Goal: Information Seeking & Learning: Learn about a topic

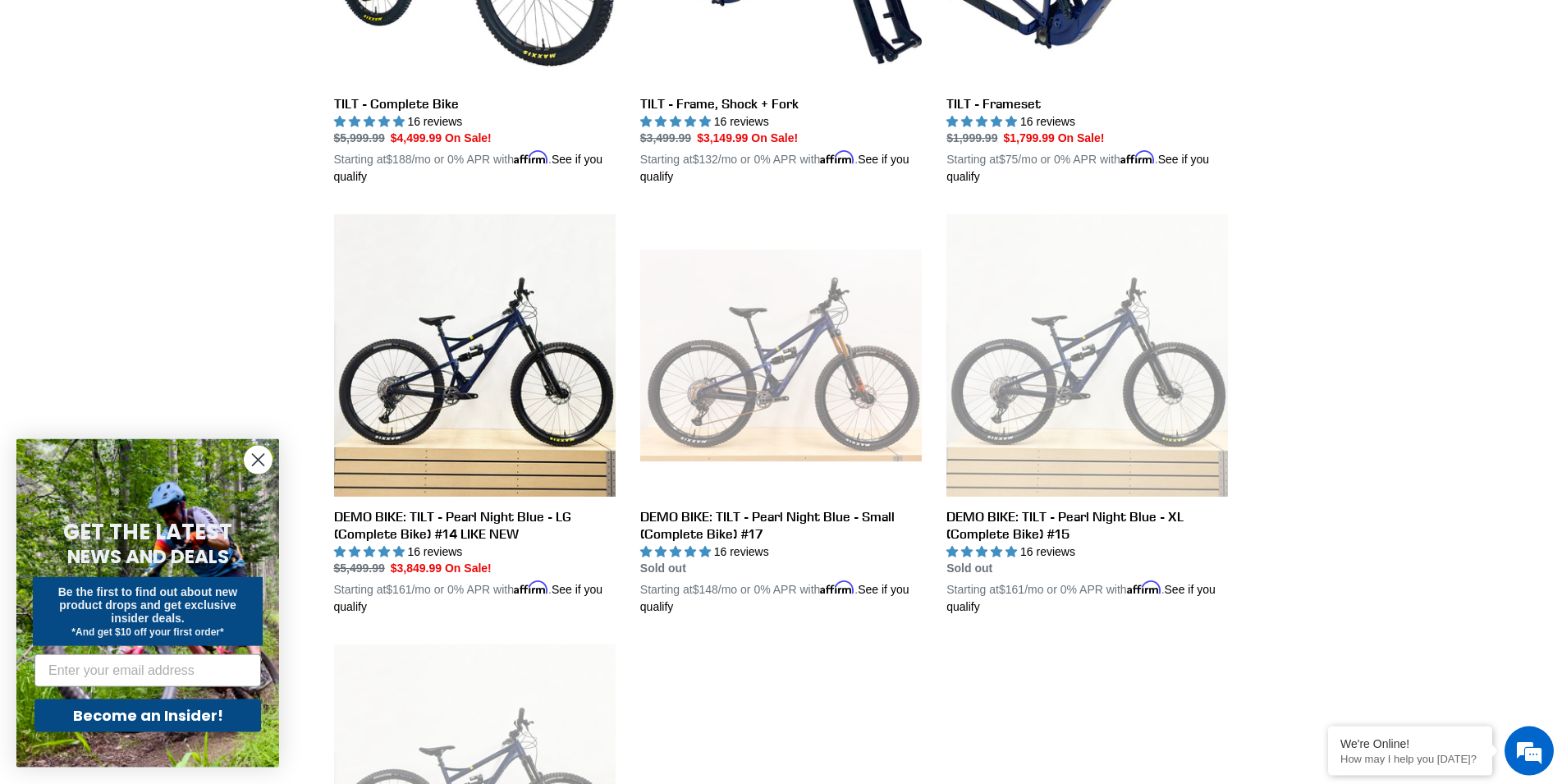
scroll to position [675, 0]
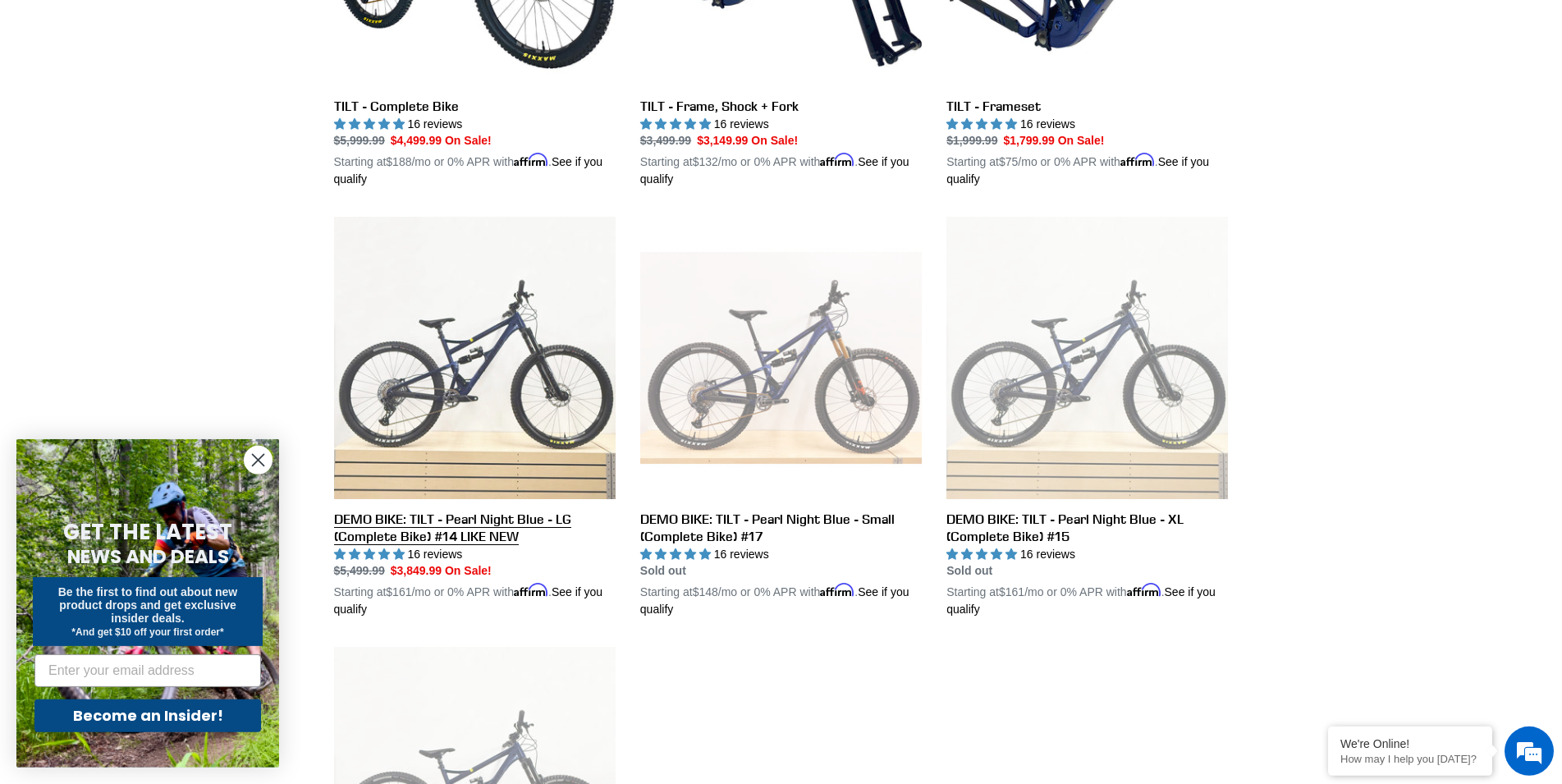
click at [448, 391] on link "DEMO BIKE: TILT - Pearl Night Blue - LG (Complete Bike) #14 LIKE NEW" at bounding box center [475, 417] width 281 height 401
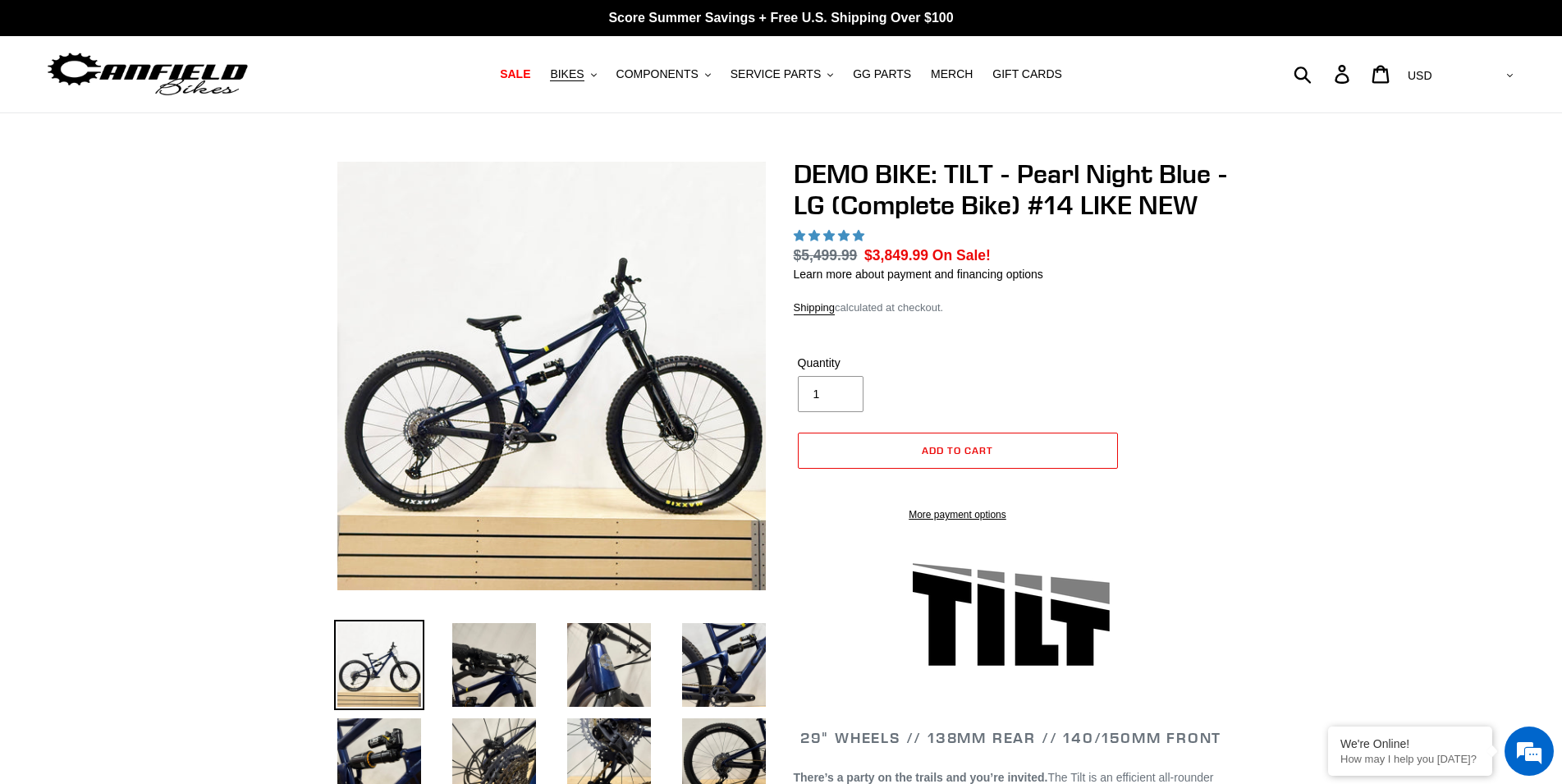
select select "highest-rating"
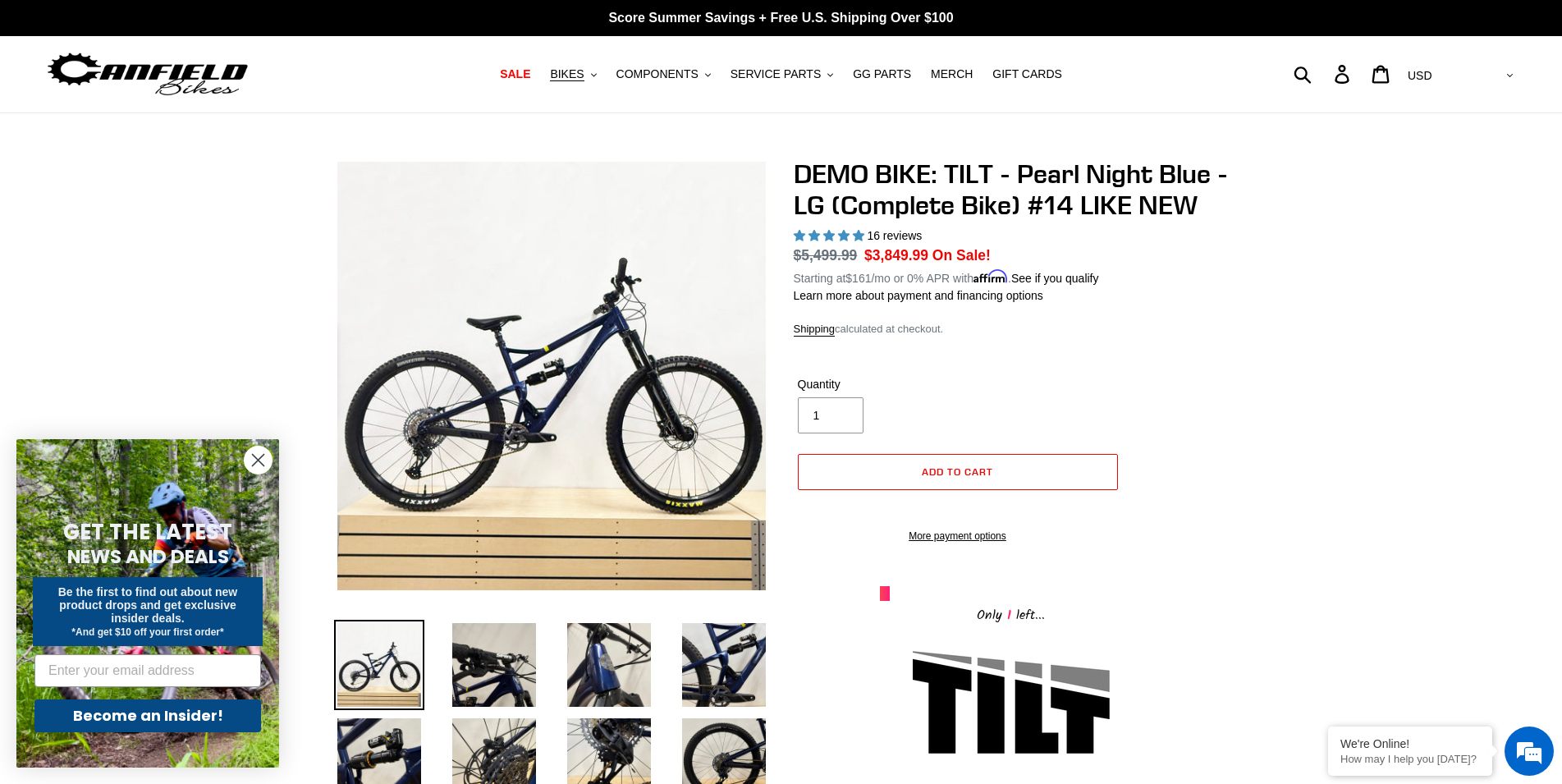
scroll to position [251, 0]
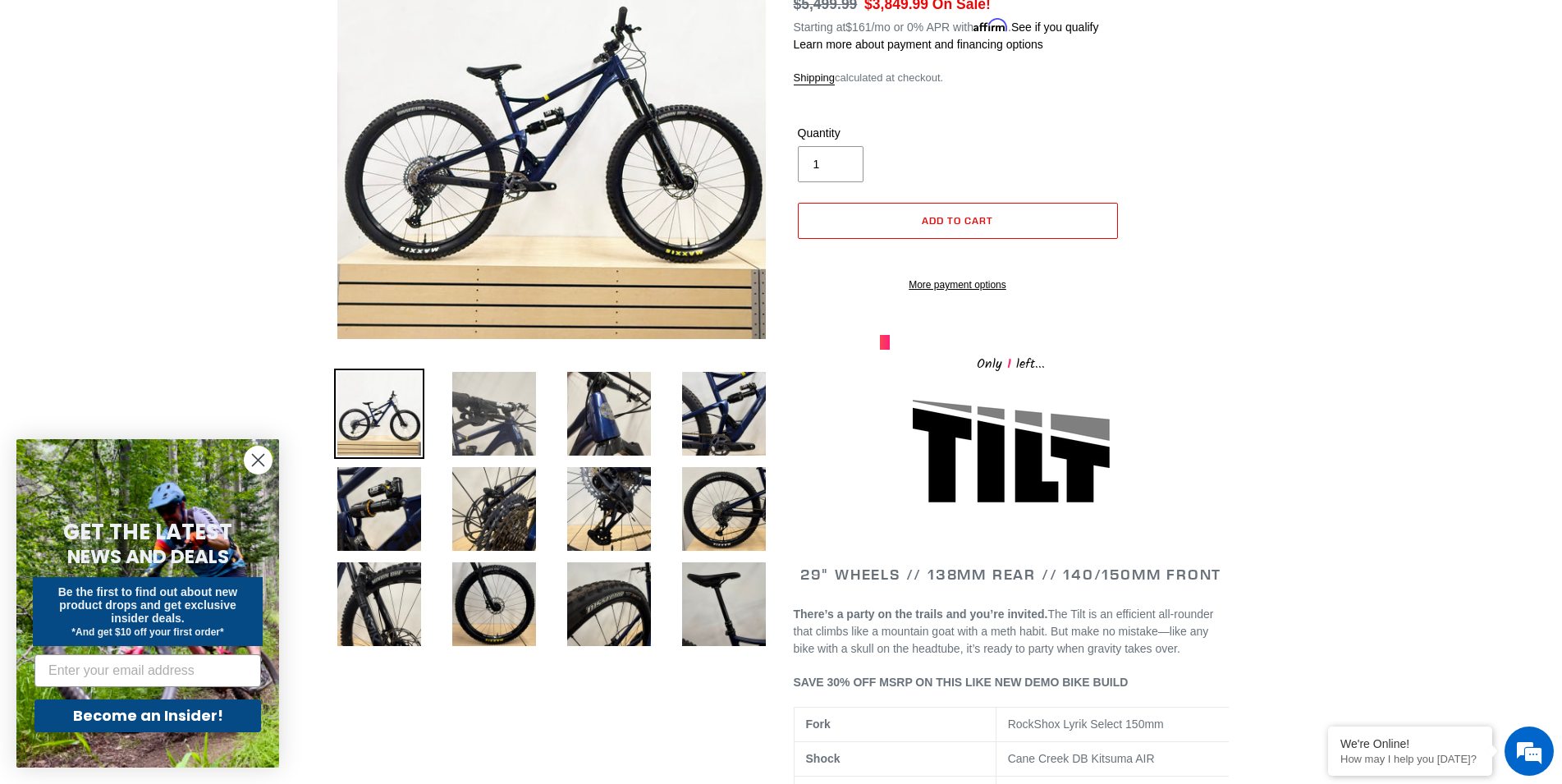
click at [492, 406] on img at bounding box center [494, 413] width 90 height 90
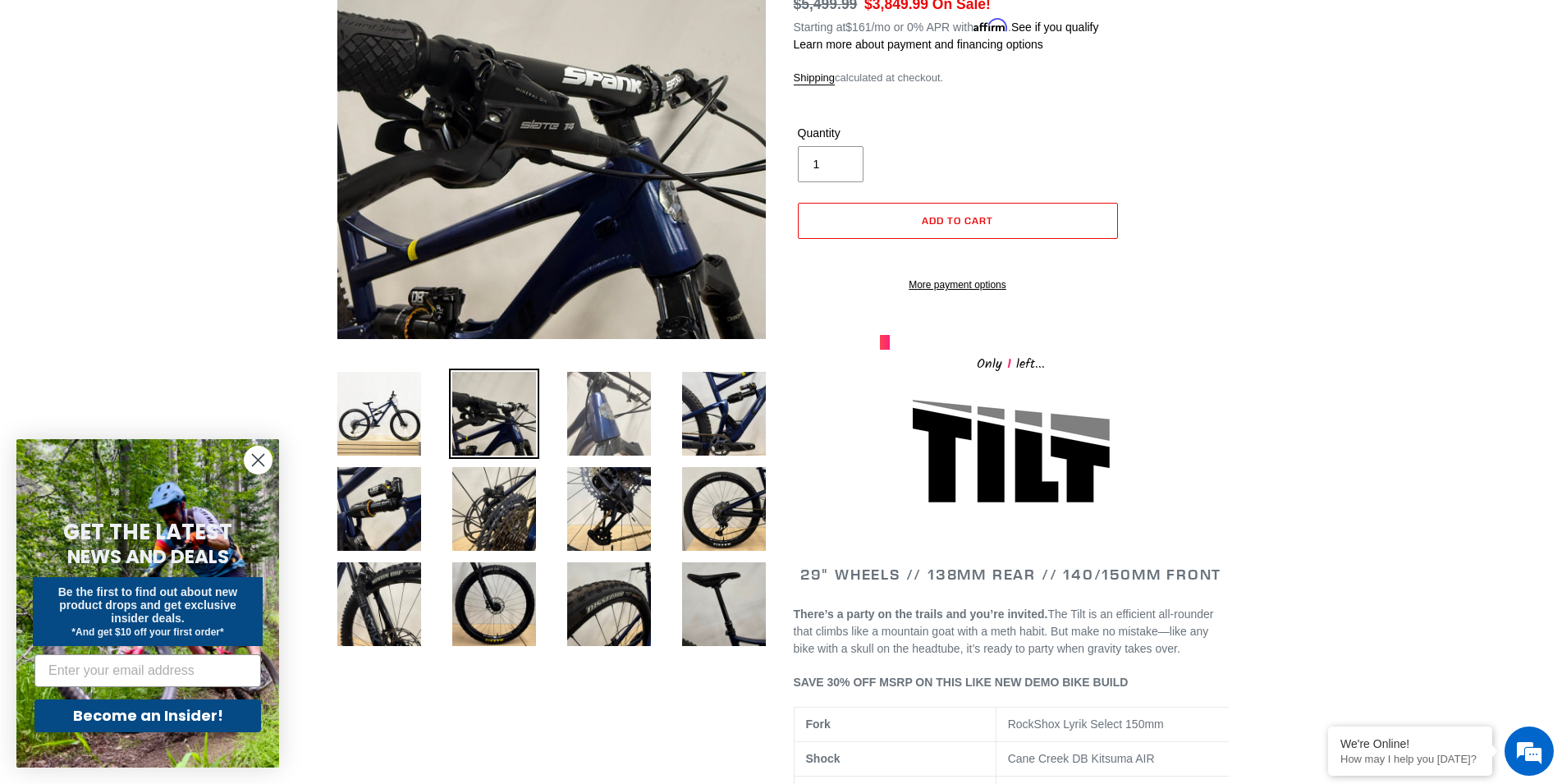
click at [619, 407] on img at bounding box center [609, 413] width 90 height 90
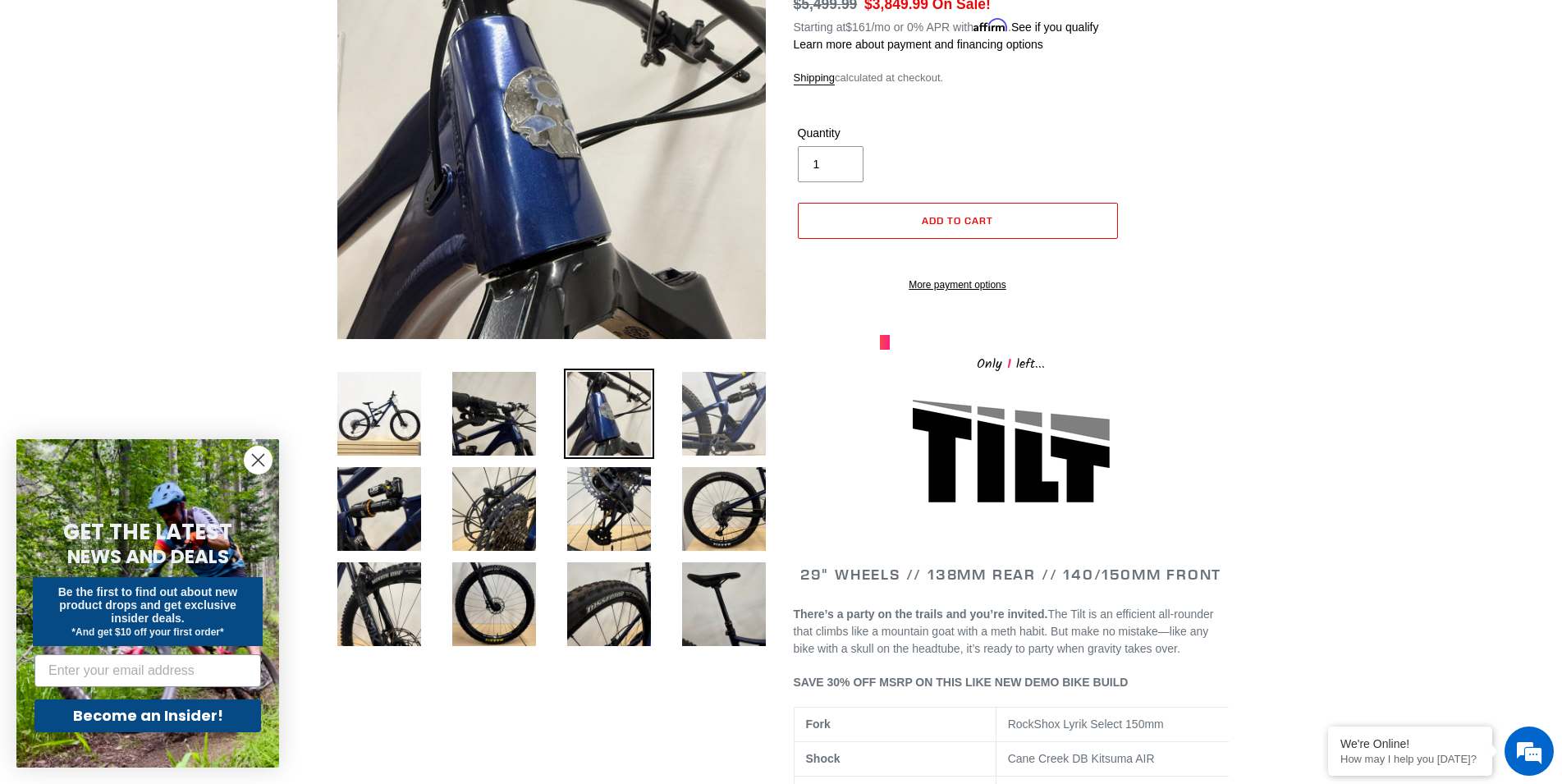
scroll to position [0, 0]
click at [732, 423] on img at bounding box center [724, 413] width 90 height 90
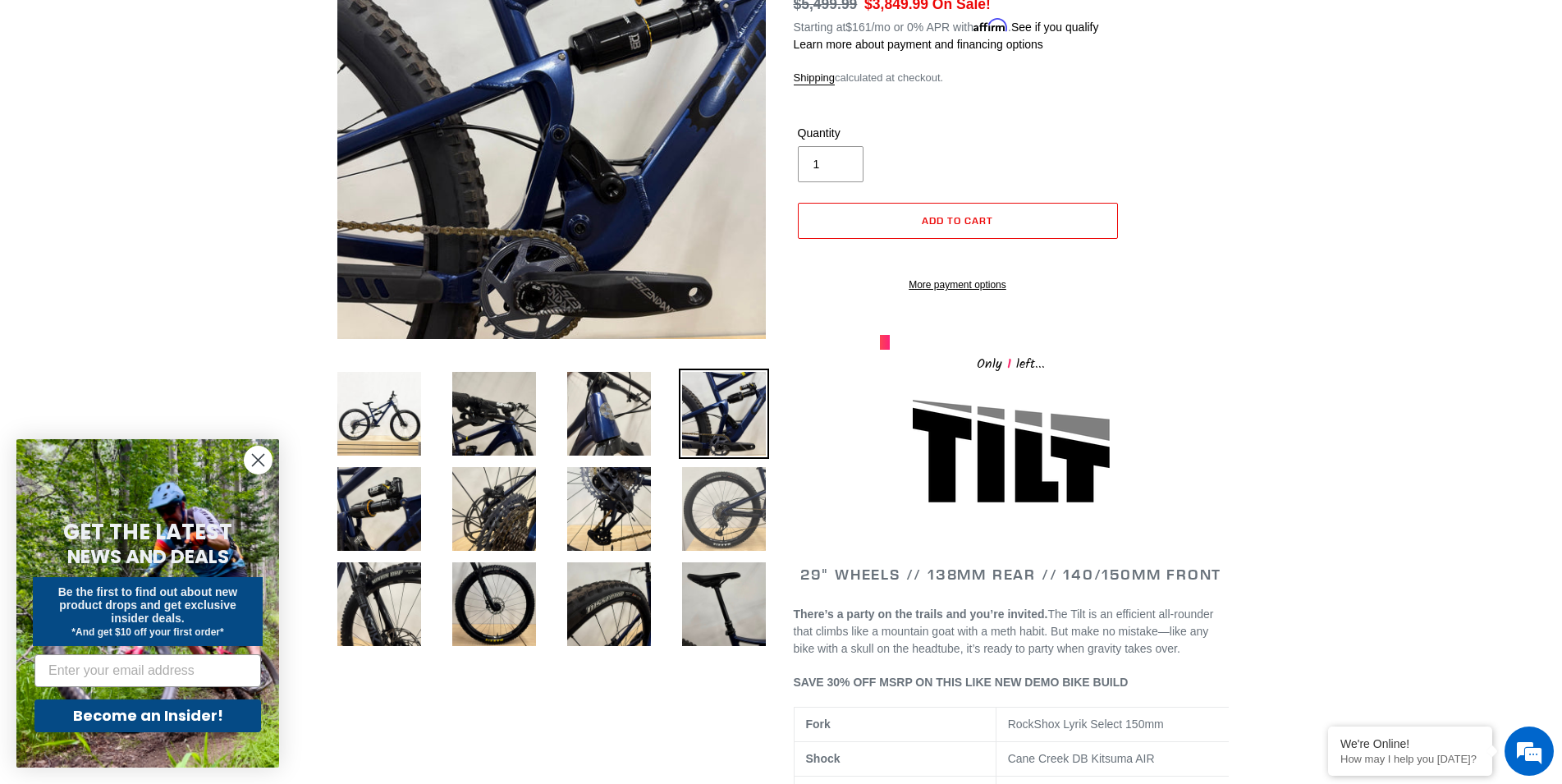
click at [730, 531] on img at bounding box center [724, 509] width 90 height 90
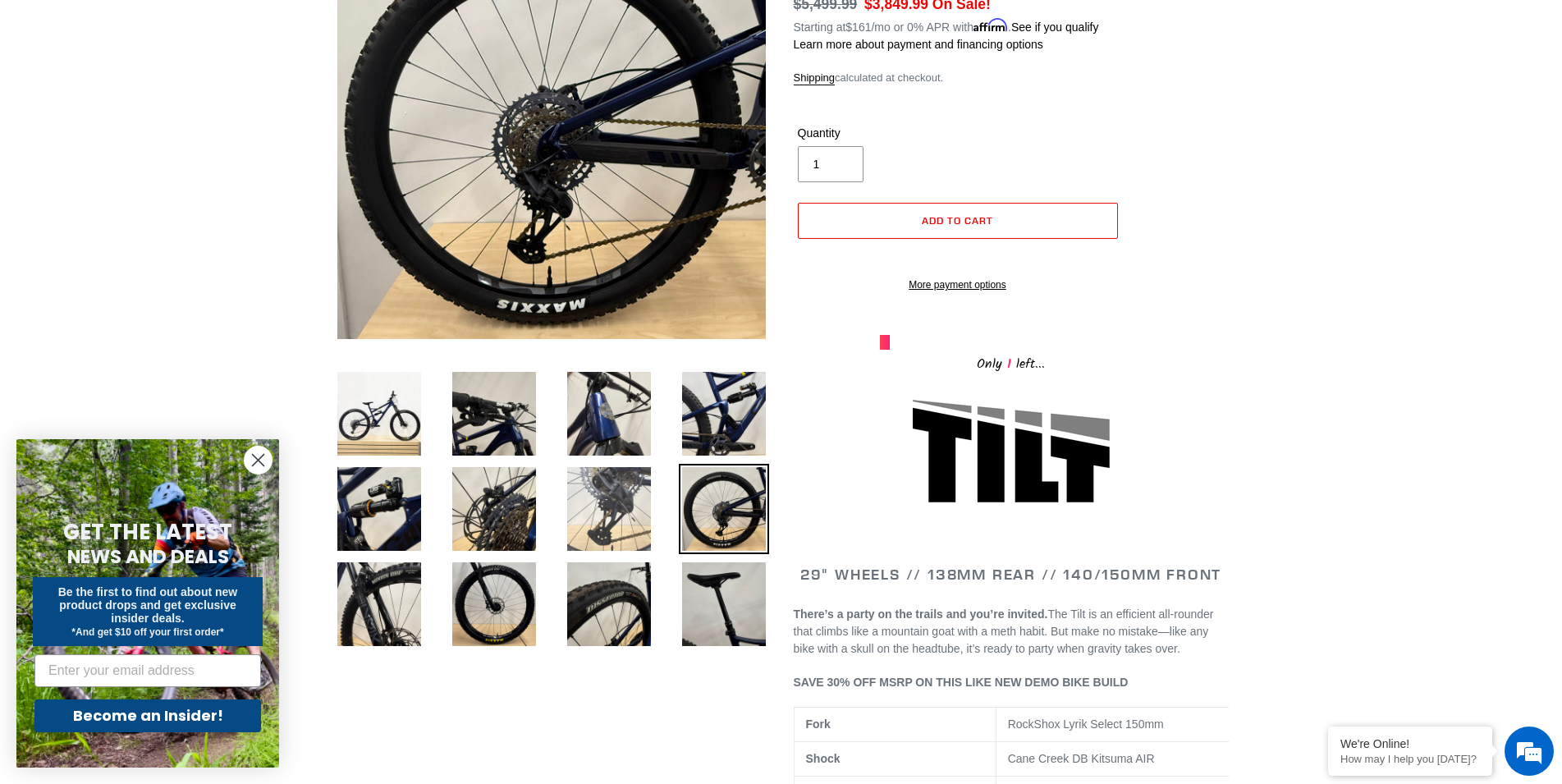
click at [585, 502] on img at bounding box center [609, 509] width 90 height 90
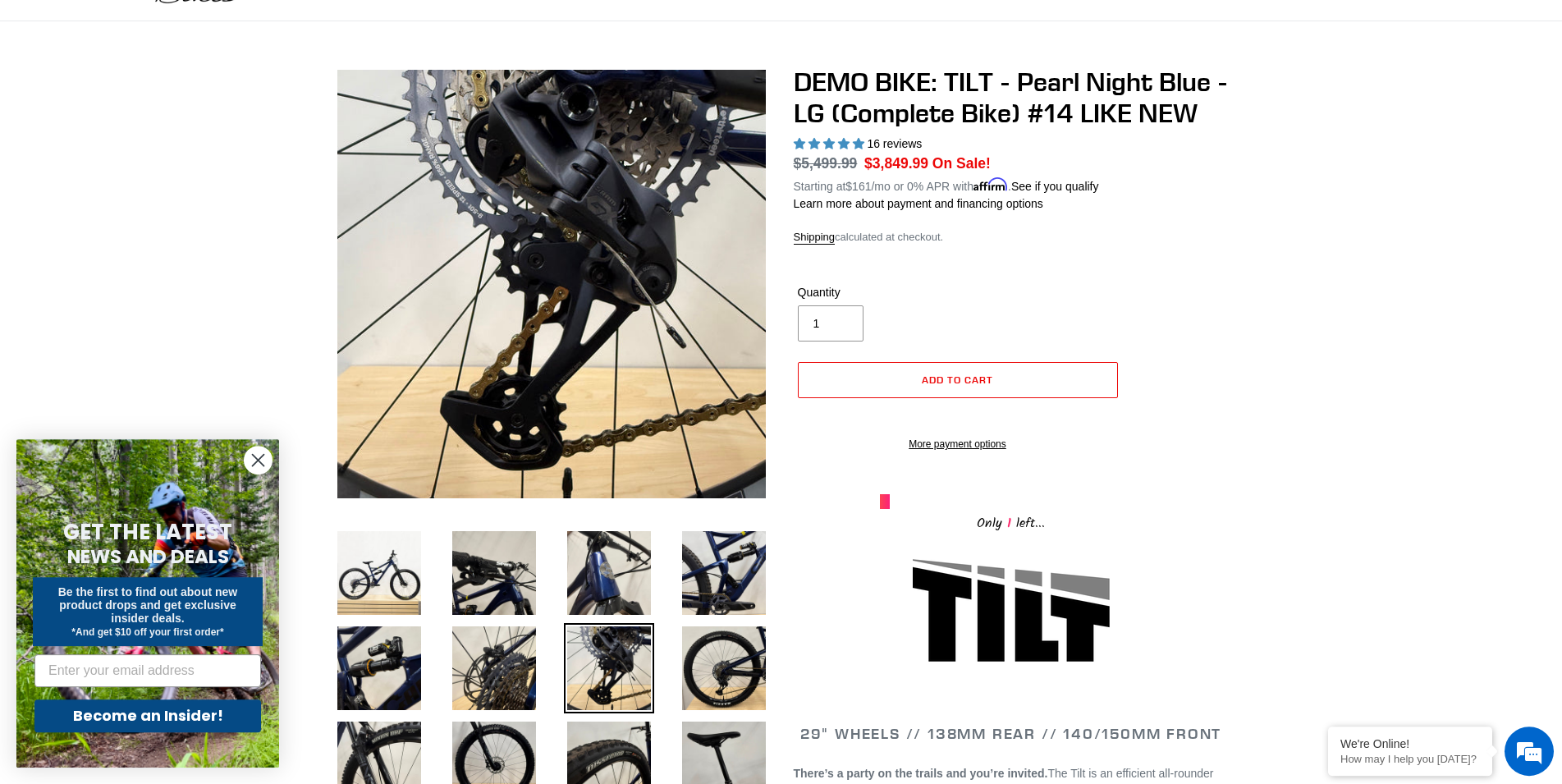
scroll to position [83, 0]
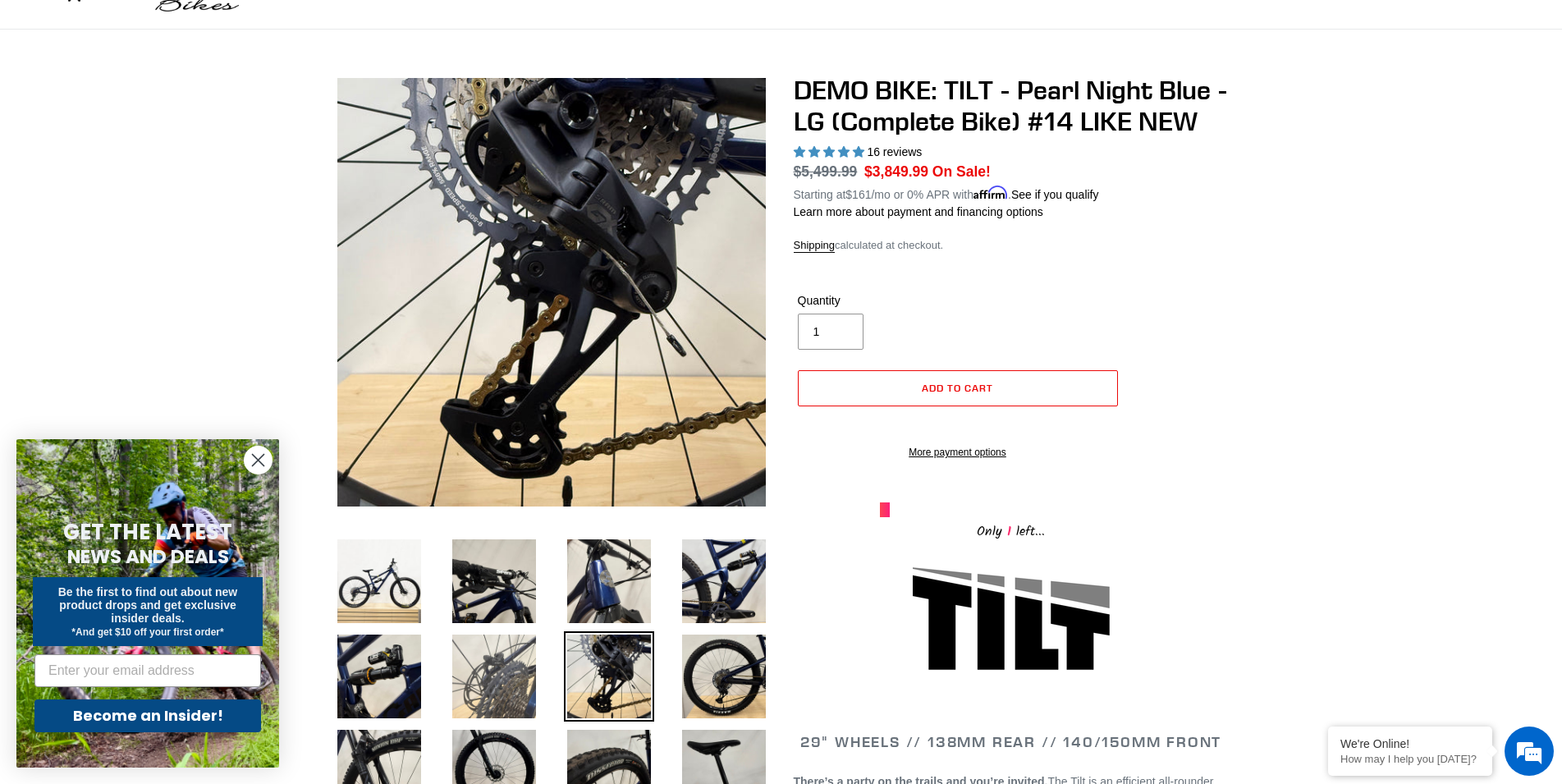
click at [486, 659] on img at bounding box center [494, 676] width 90 height 90
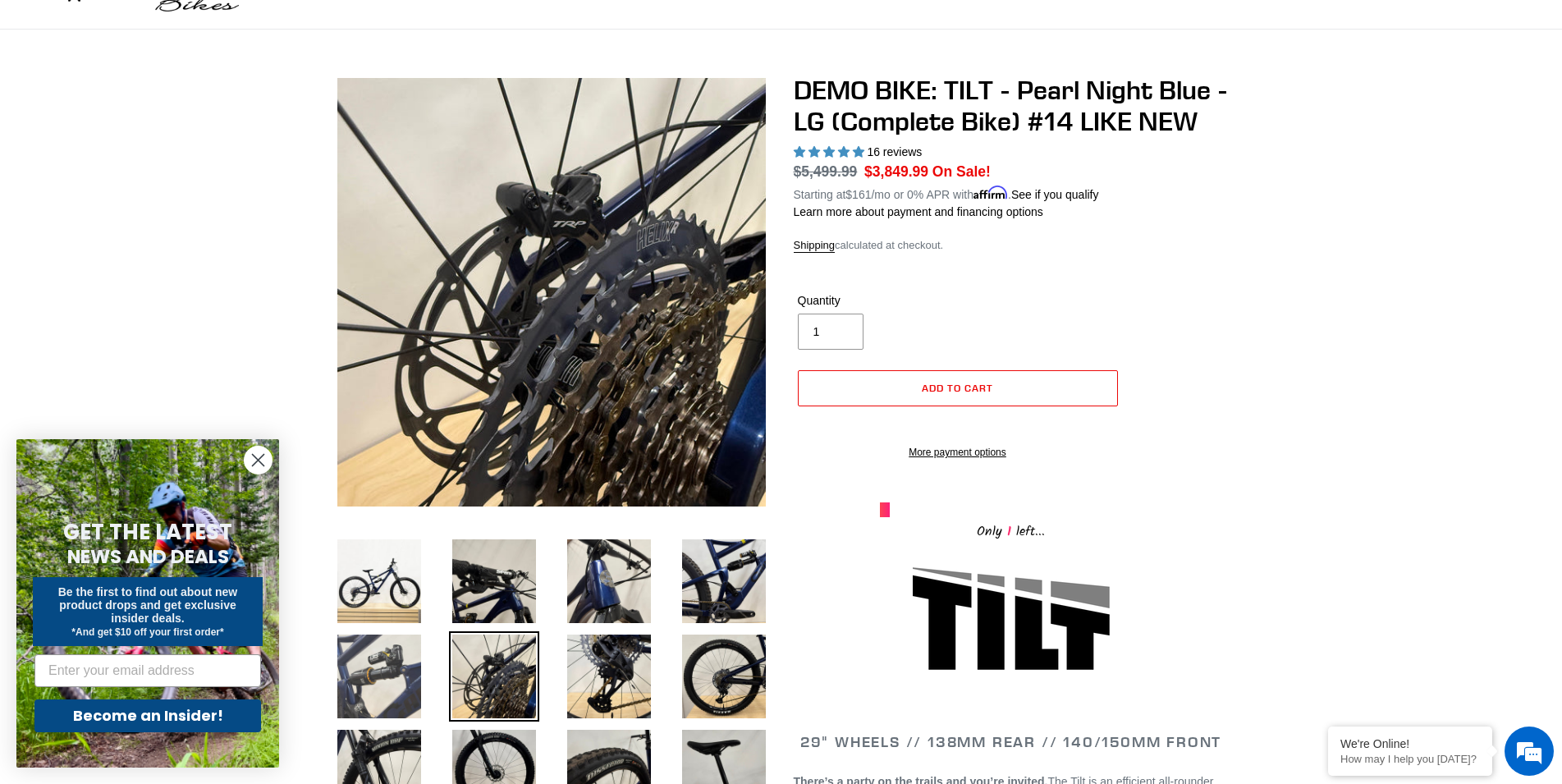
click at [373, 666] on img at bounding box center [380, 676] width 90 height 90
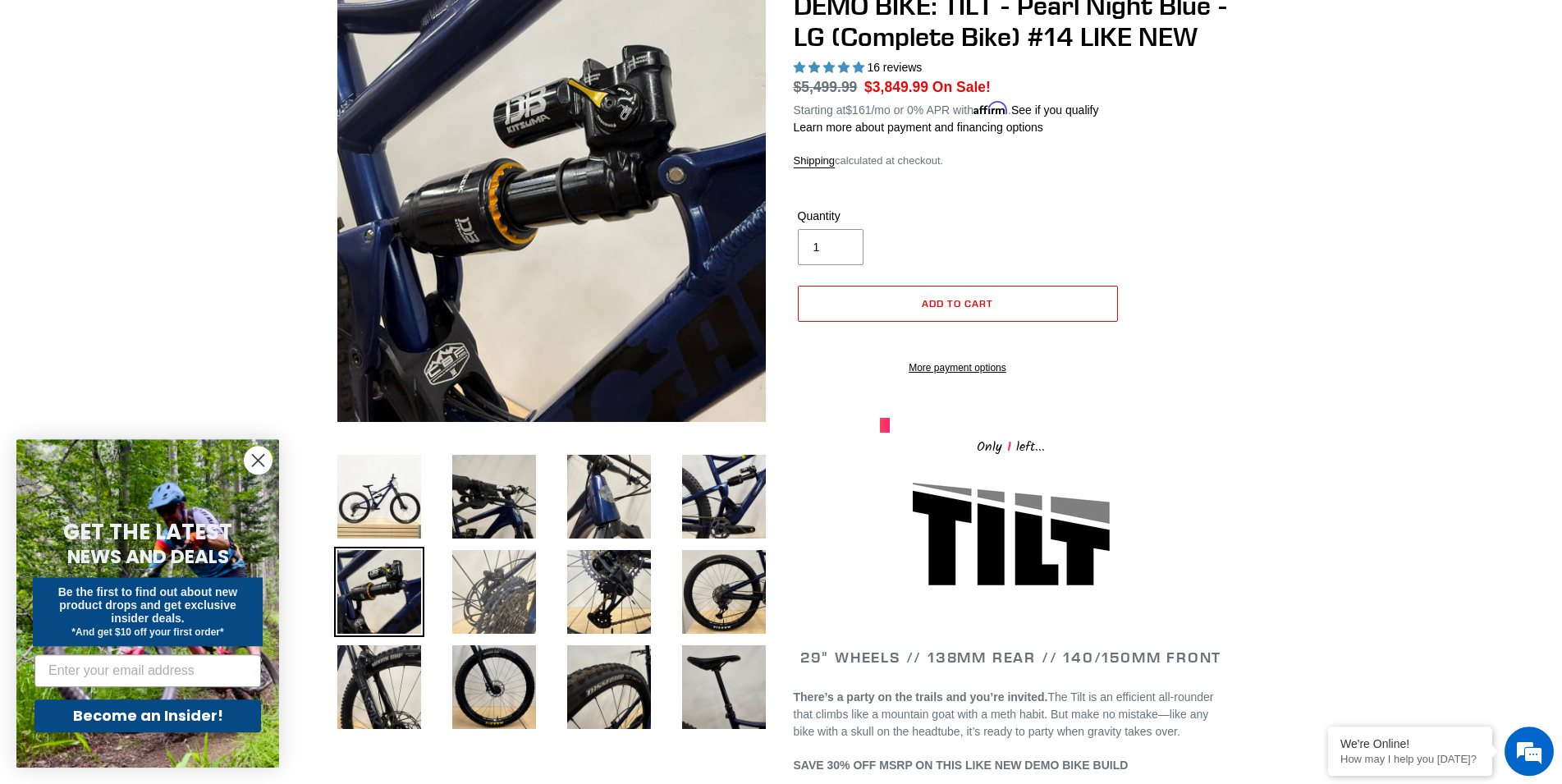
scroll to position [334, 0]
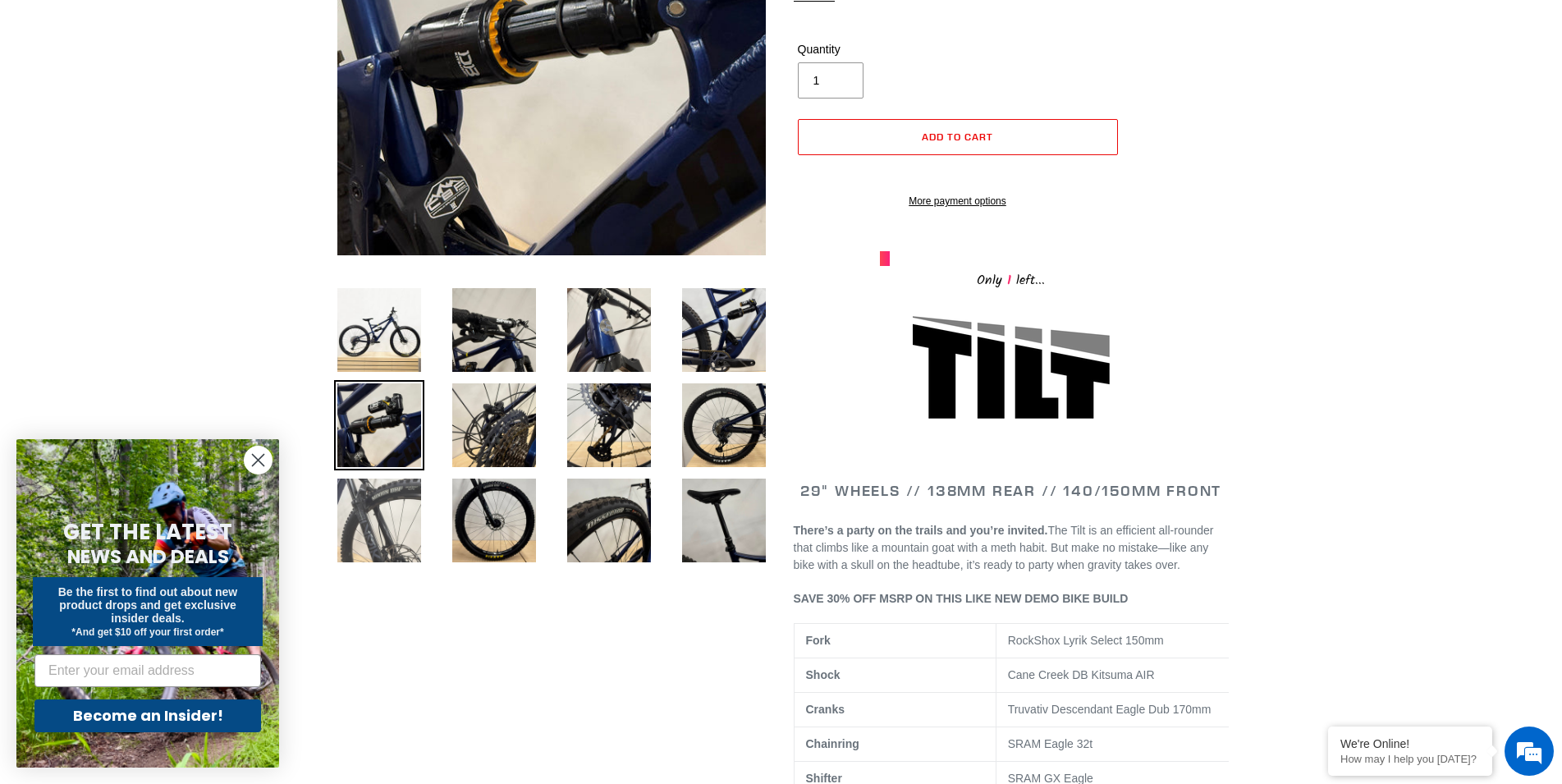
click at [372, 529] on img at bounding box center [380, 521] width 90 height 90
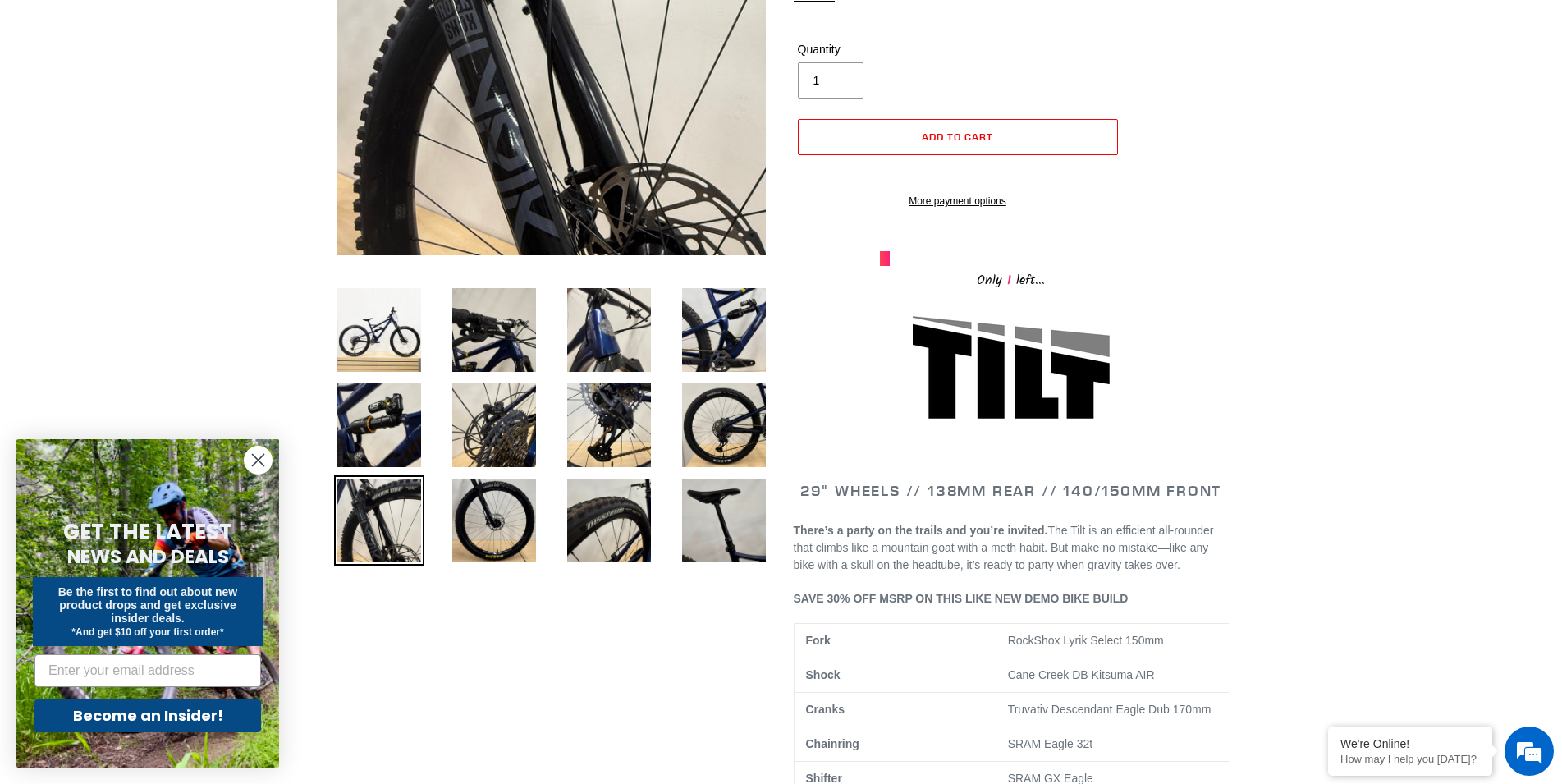
scroll to position [251, 0]
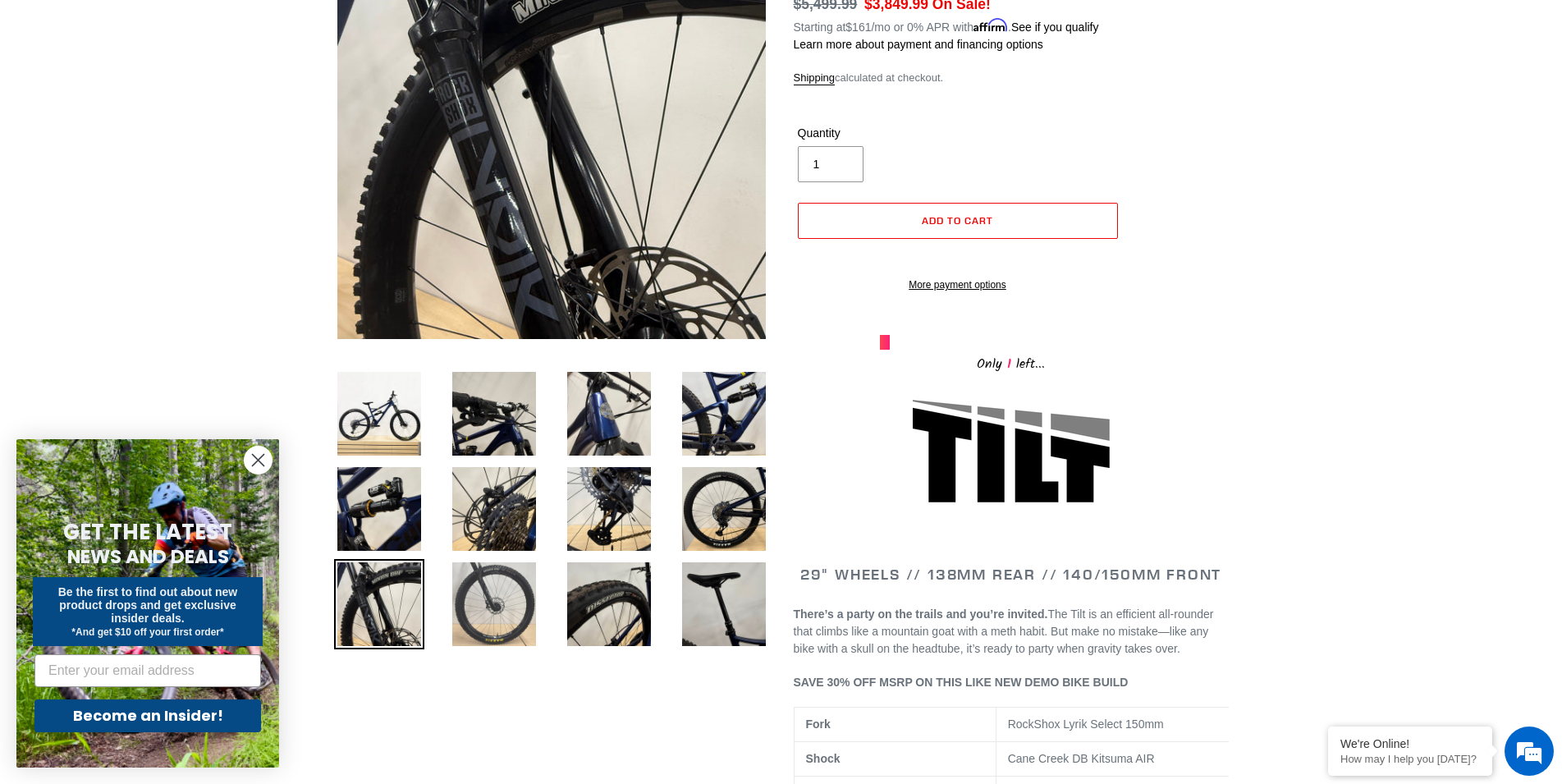
click at [486, 584] on img at bounding box center [494, 604] width 90 height 90
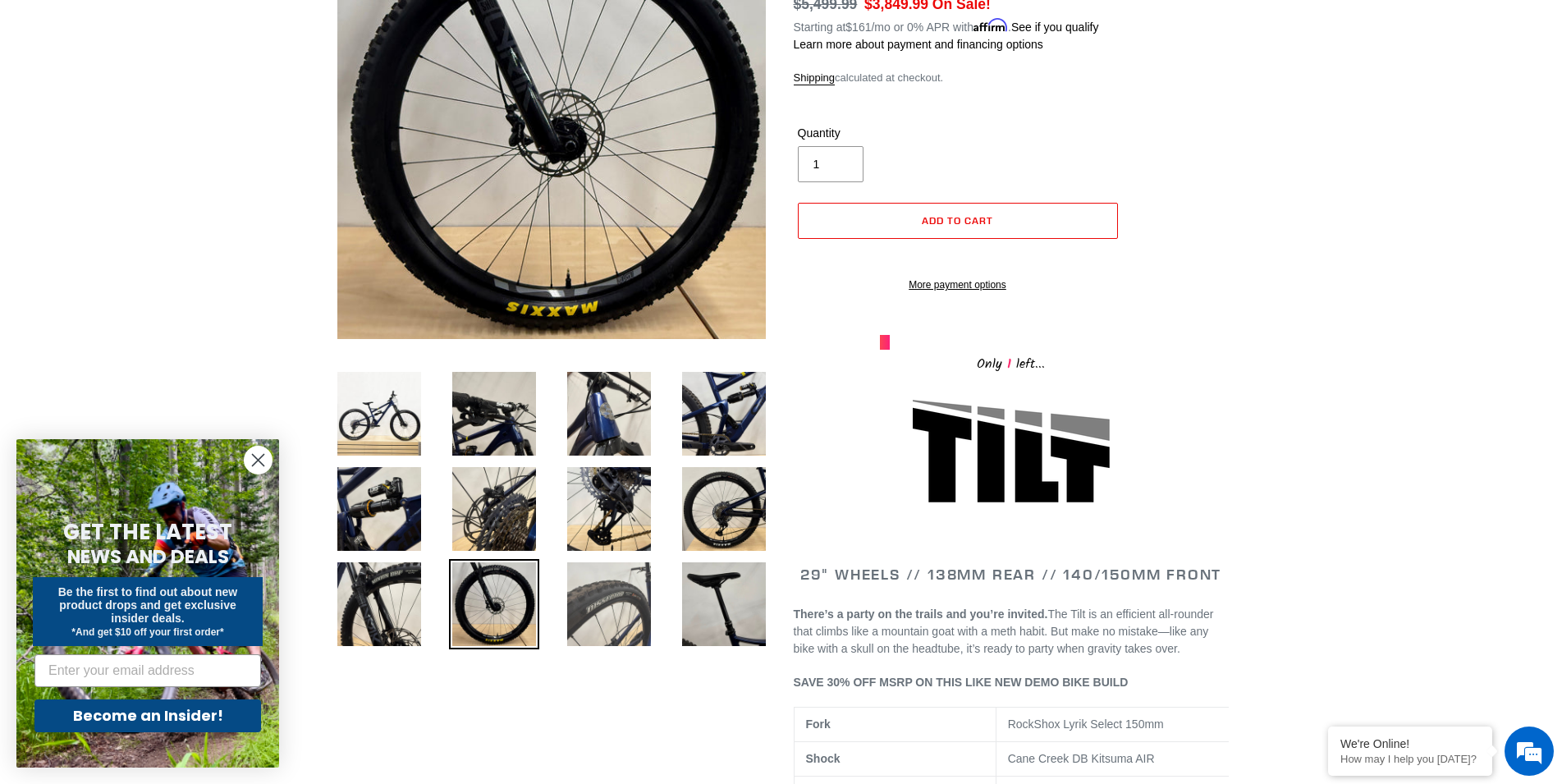
click at [606, 622] on img at bounding box center [609, 604] width 90 height 90
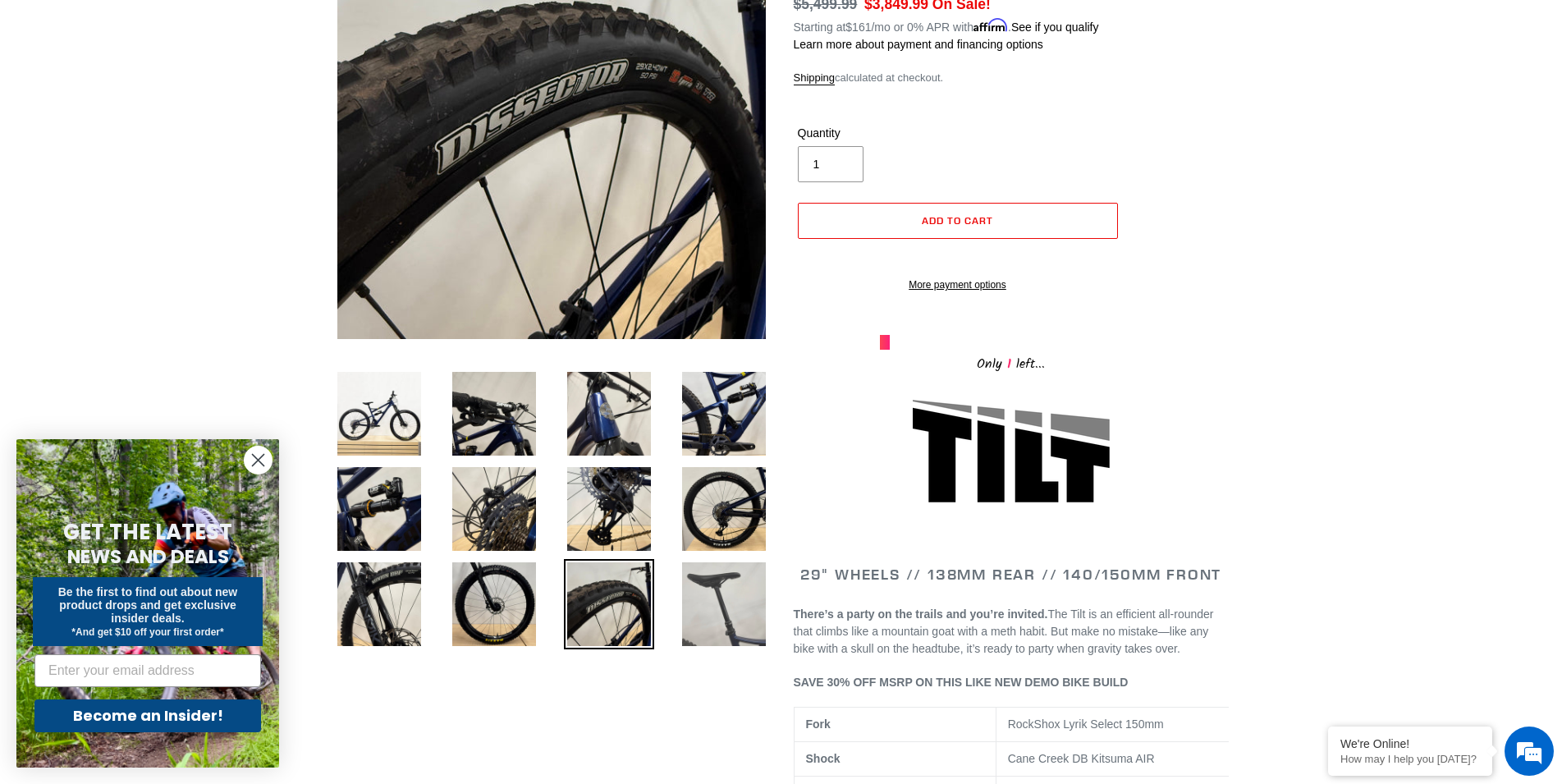
click at [730, 616] on img at bounding box center [724, 604] width 90 height 90
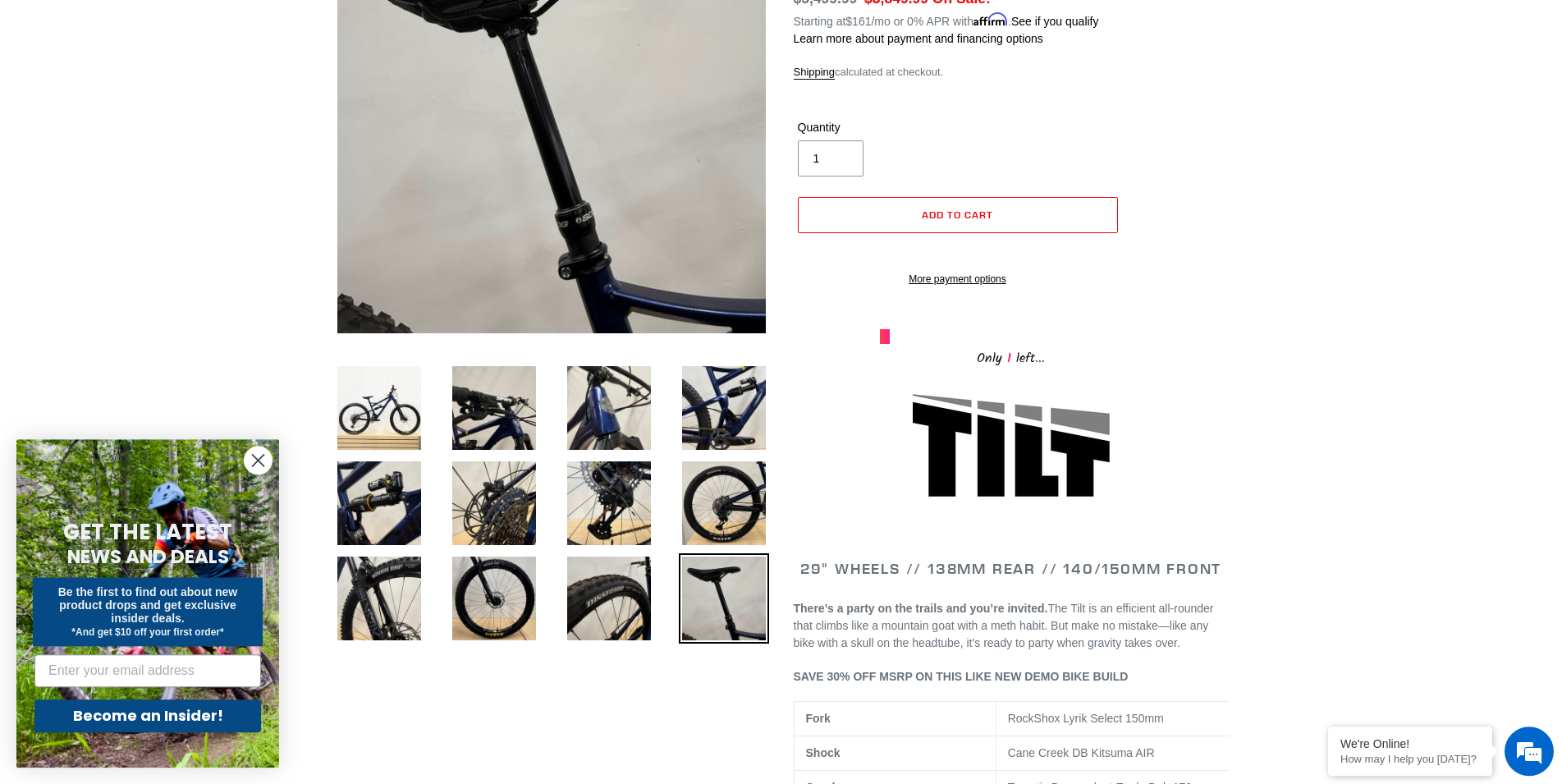
scroll to position [263, 0]
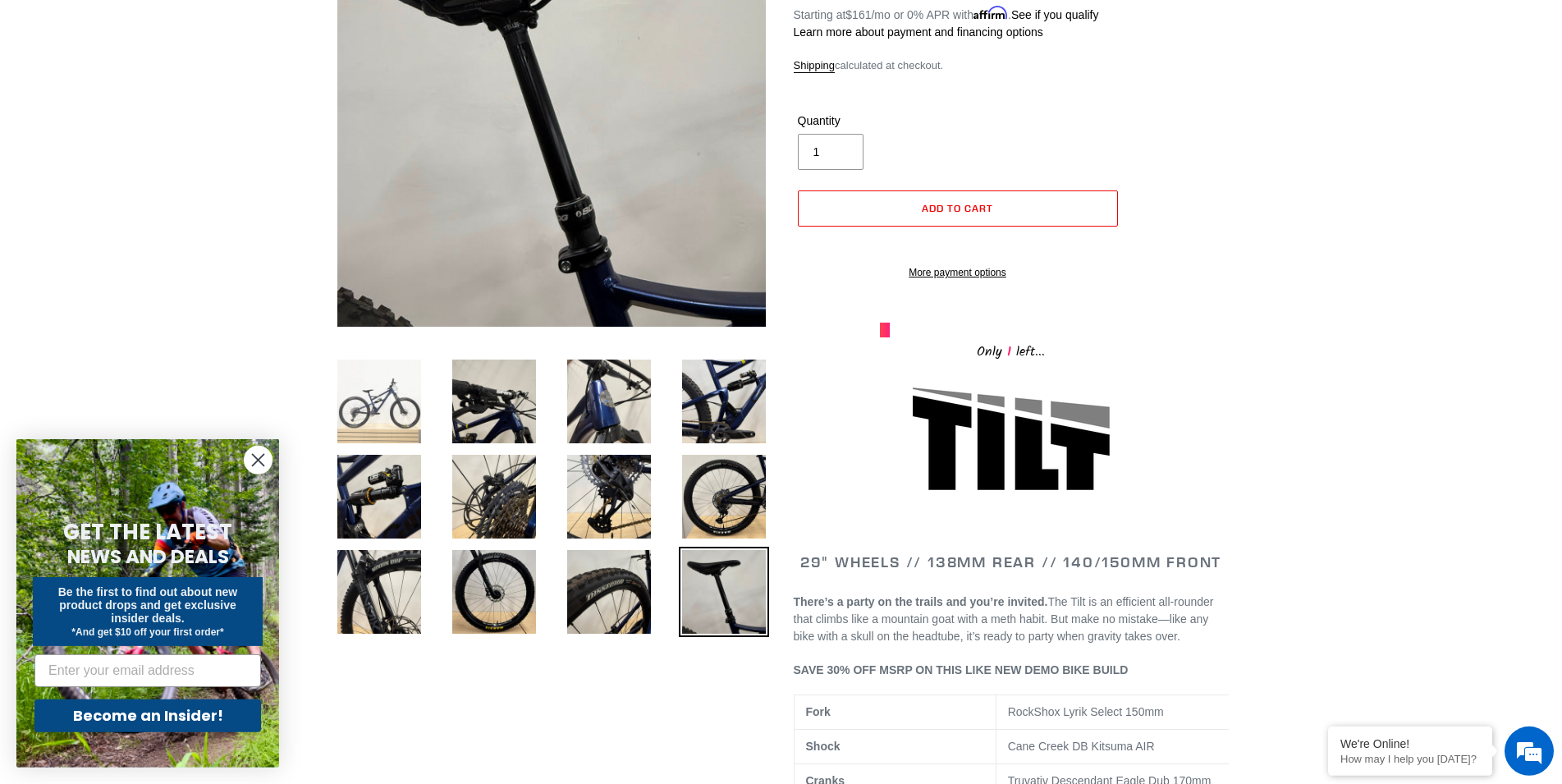
click at [376, 396] on img at bounding box center [380, 402] width 90 height 90
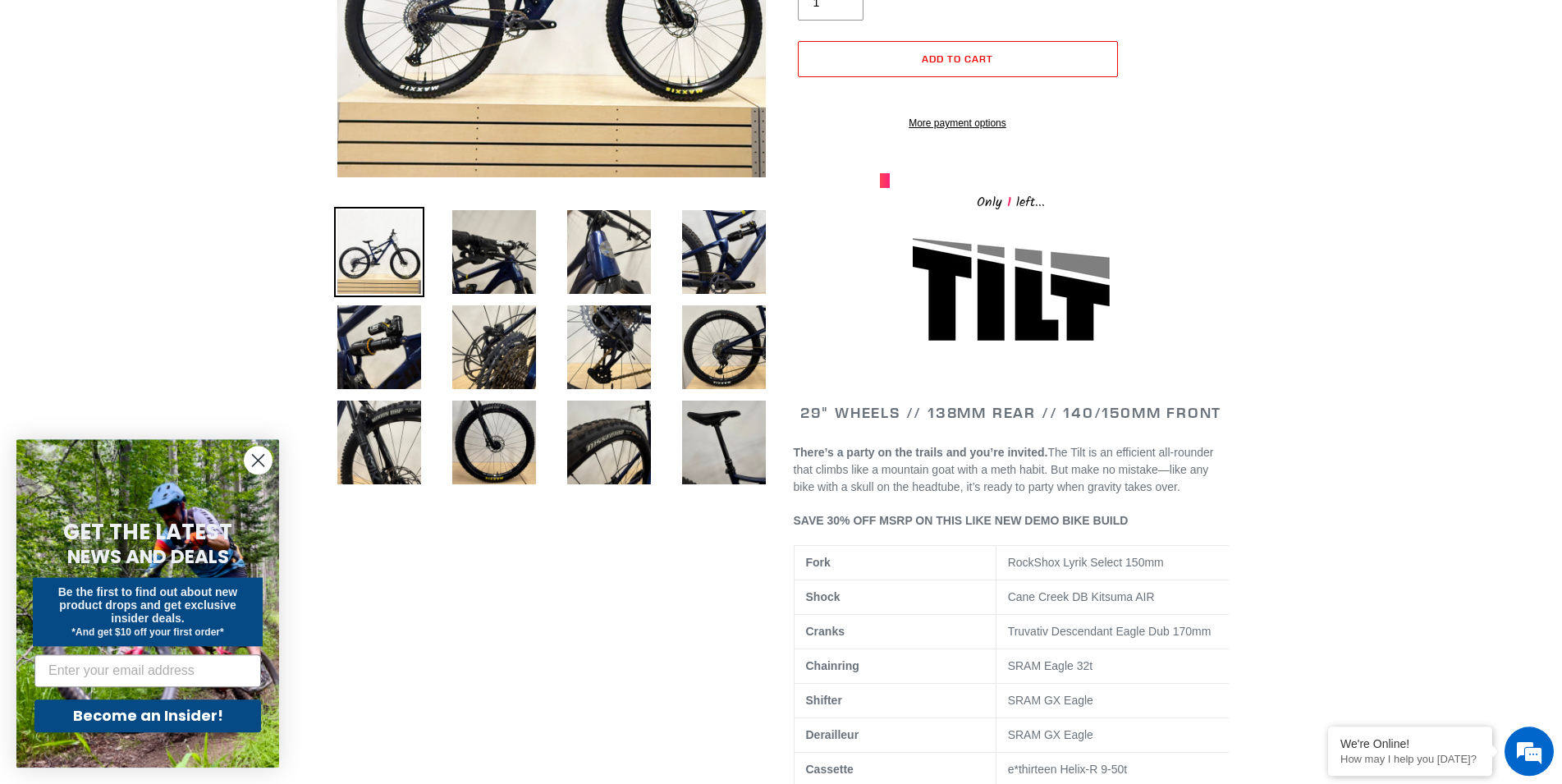
scroll to position [419, 0]
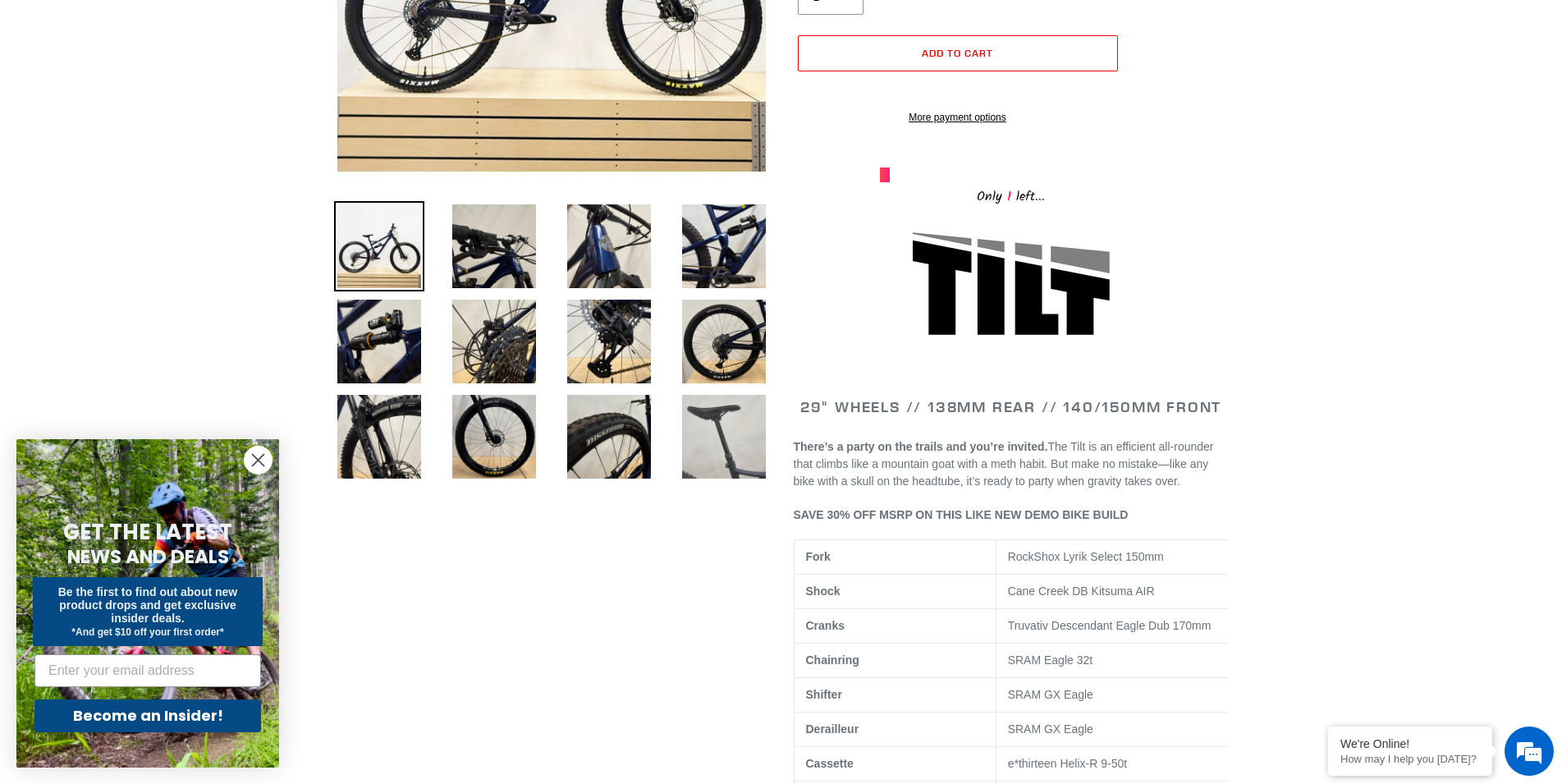
click at [718, 443] on img at bounding box center [724, 436] width 90 height 90
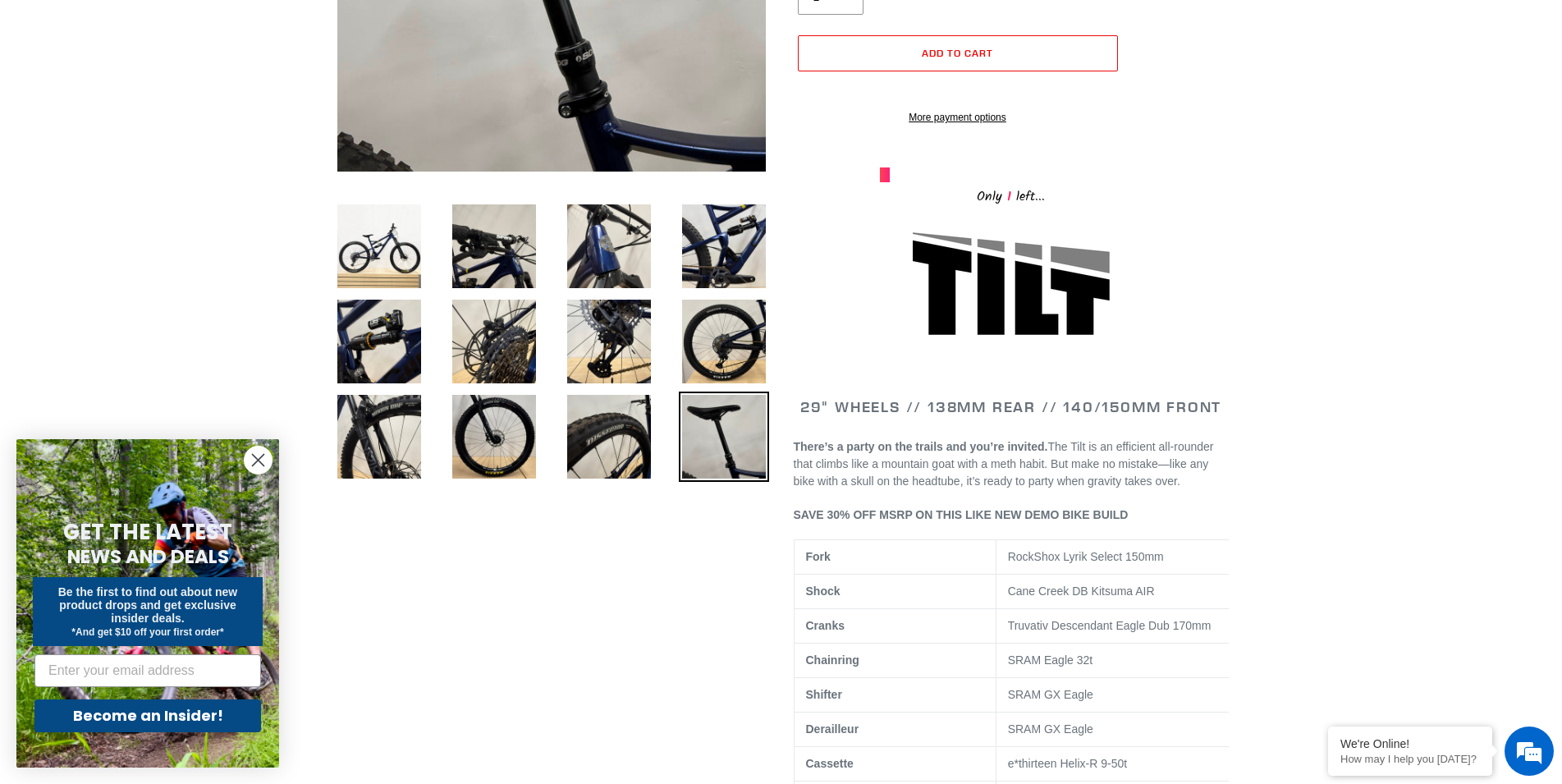
scroll to position [0, 0]
